Goal: Find specific page/section: Find specific page/section

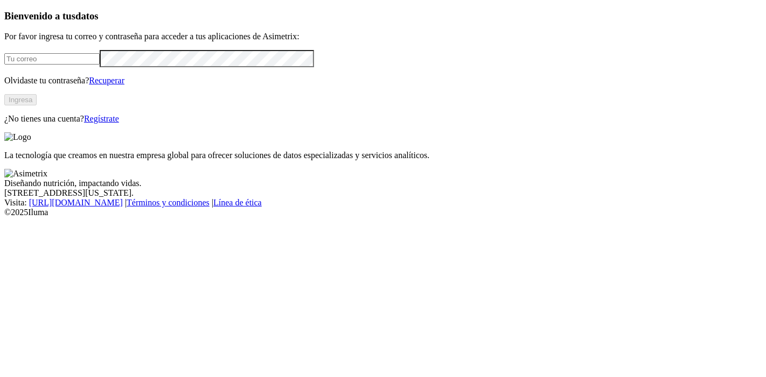
click at [100, 65] on input "email" at bounding box center [51, 58] width 95 height 11
type input "[PERSON_NAME][EMAIL_ADDRESS][PERSON_NAME][DOMAIN_NAME]"
click at [37, 106] on button "Ingresa" at bounding box center [20, 99] width 32 height 11
